Goal: Information Seeking & Learning: Learn about a topic

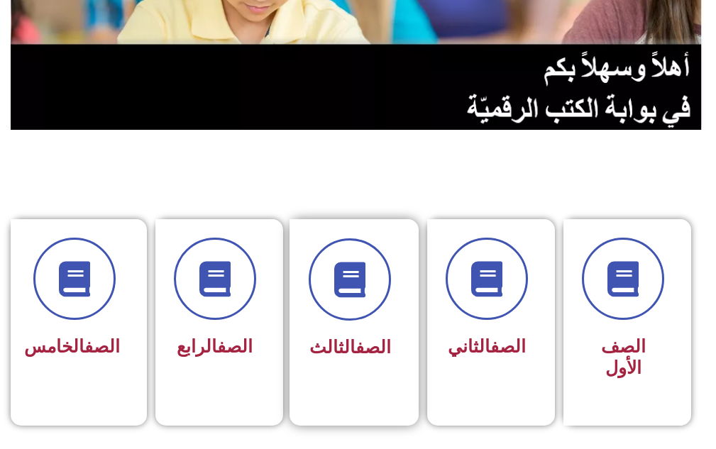
scroll to position [284, 0]
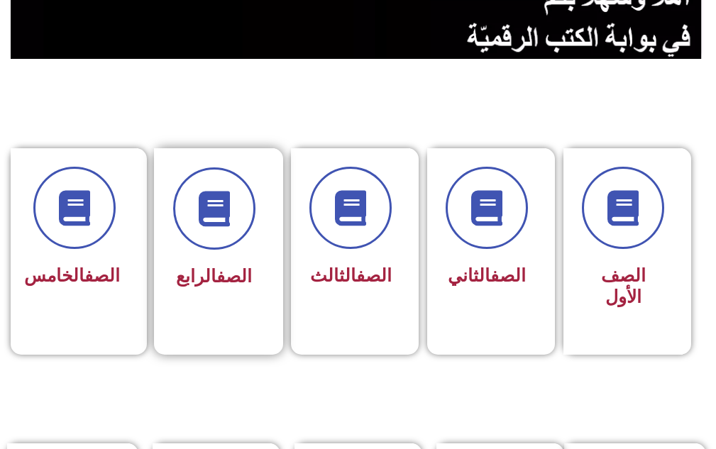
click at [187, 266] on span "الصف الرابع" at bounding box center [214, 276] width 76 height 21
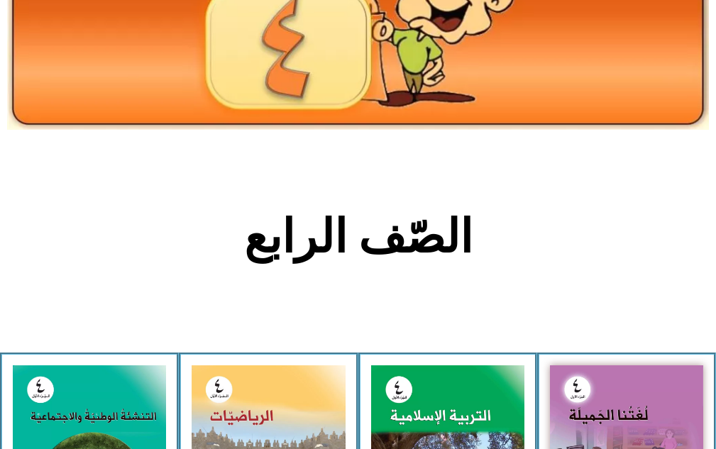
scroll to position [284, 0]
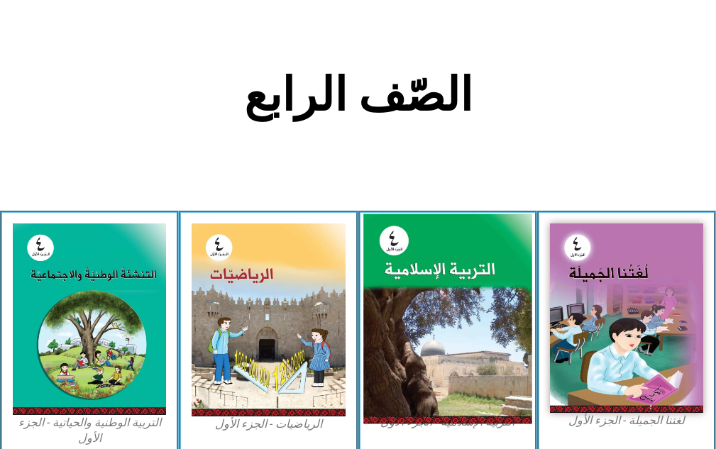
click at [459, 322] on img at bounding box center [448, 319] width 169 height 210
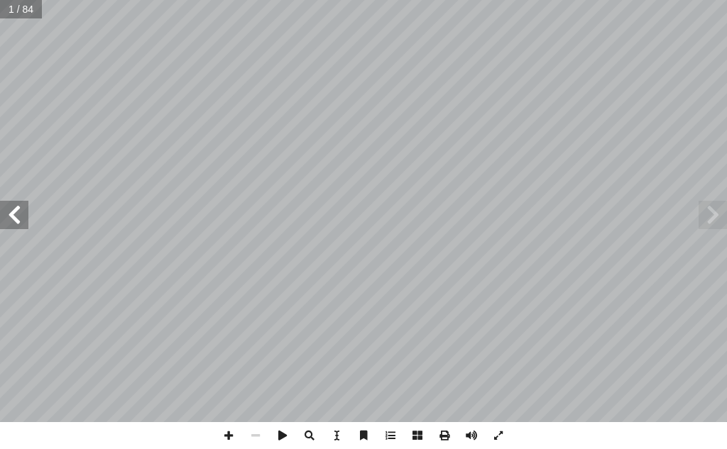
click at [21, 224] on span at bounding box center [14, 215] width 28 height 28
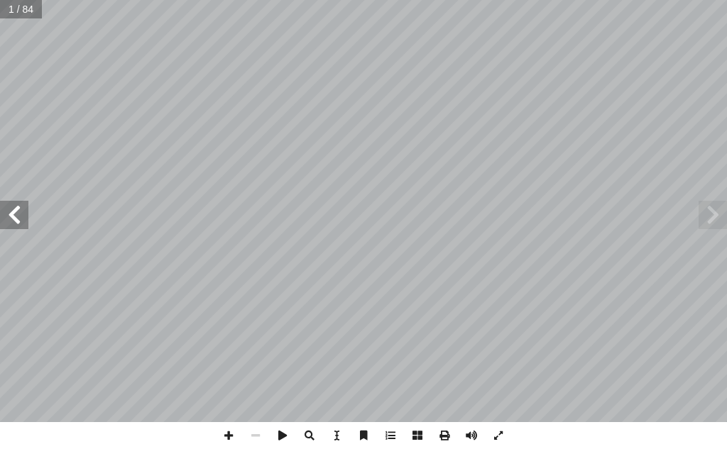
click at [21, 224] on span at bounding box center [14, 215] width 28 height 28
click at [21, 223] on span at bounding box center [14, 215] width 28 height 28
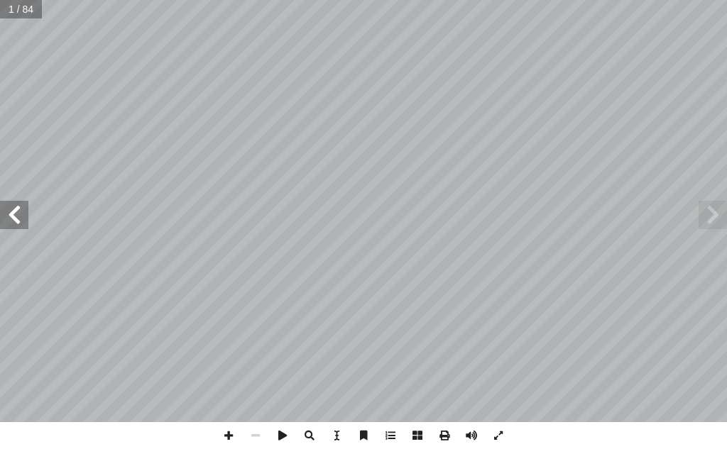
click at [15, 224] on span at bounding box center [14, 215] width 28 height 28
click at [724, 224] on span at bounding box center [713, 215] width 28 height 28
click at [22, 212] on span at bounding box center [14, 215] width 28 height 28
click at [21, 210] on span at bounding box center [14, 215] width 28 height 28
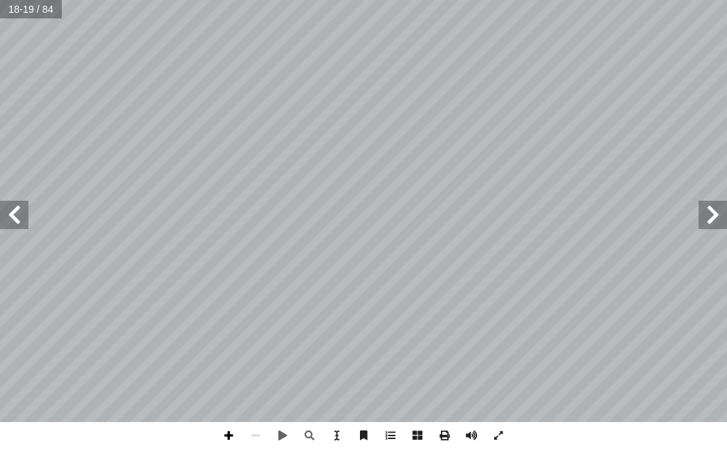
click at [232, 434] on span at bounding box center [228, 435] width 27 height 27
click at [6, 219] on span at bounding box center [14, 215] width 28 height 28
